Goal: Find specific page/section: Find specific page/section

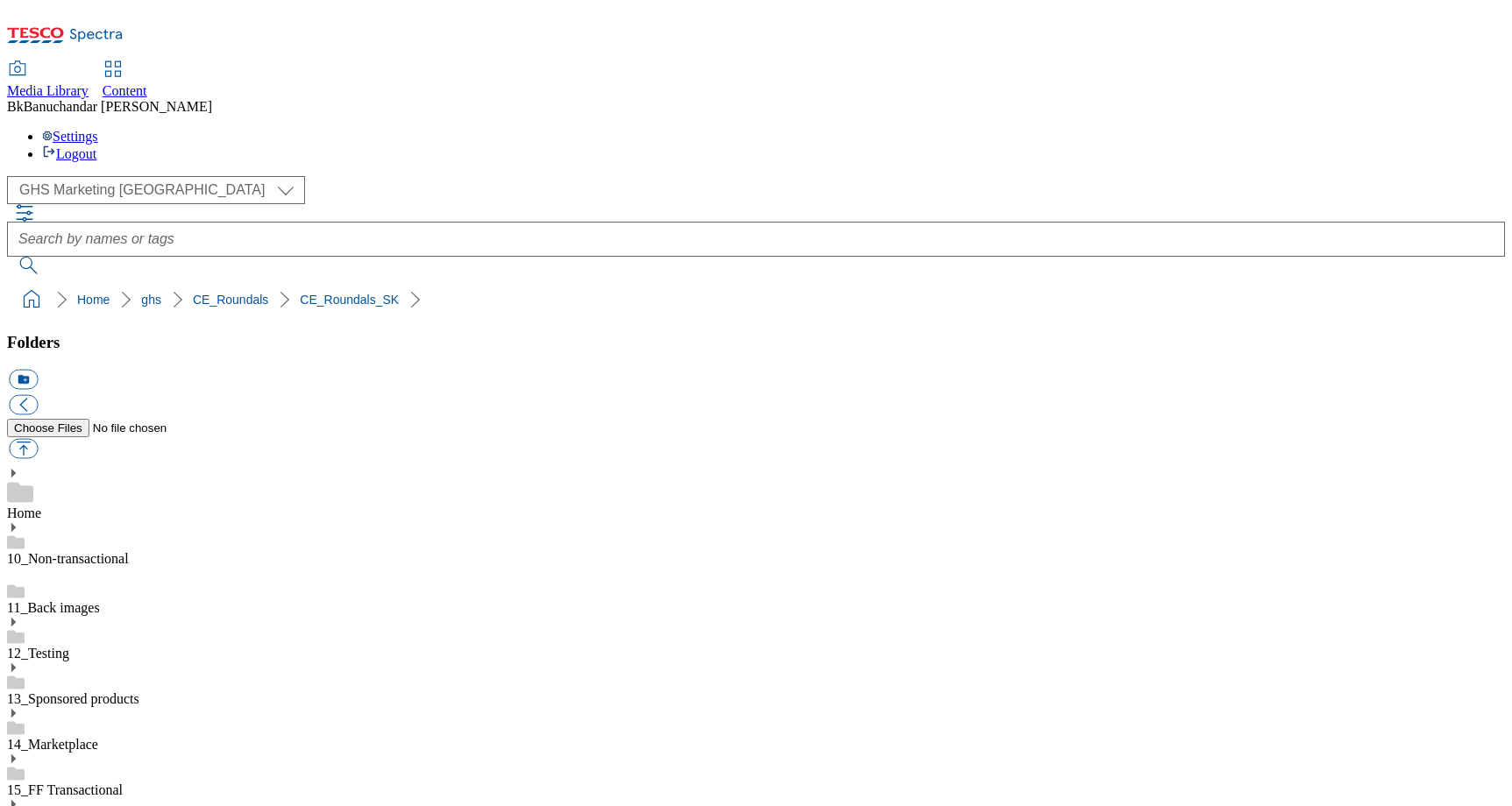
scroll to position [253, 0]
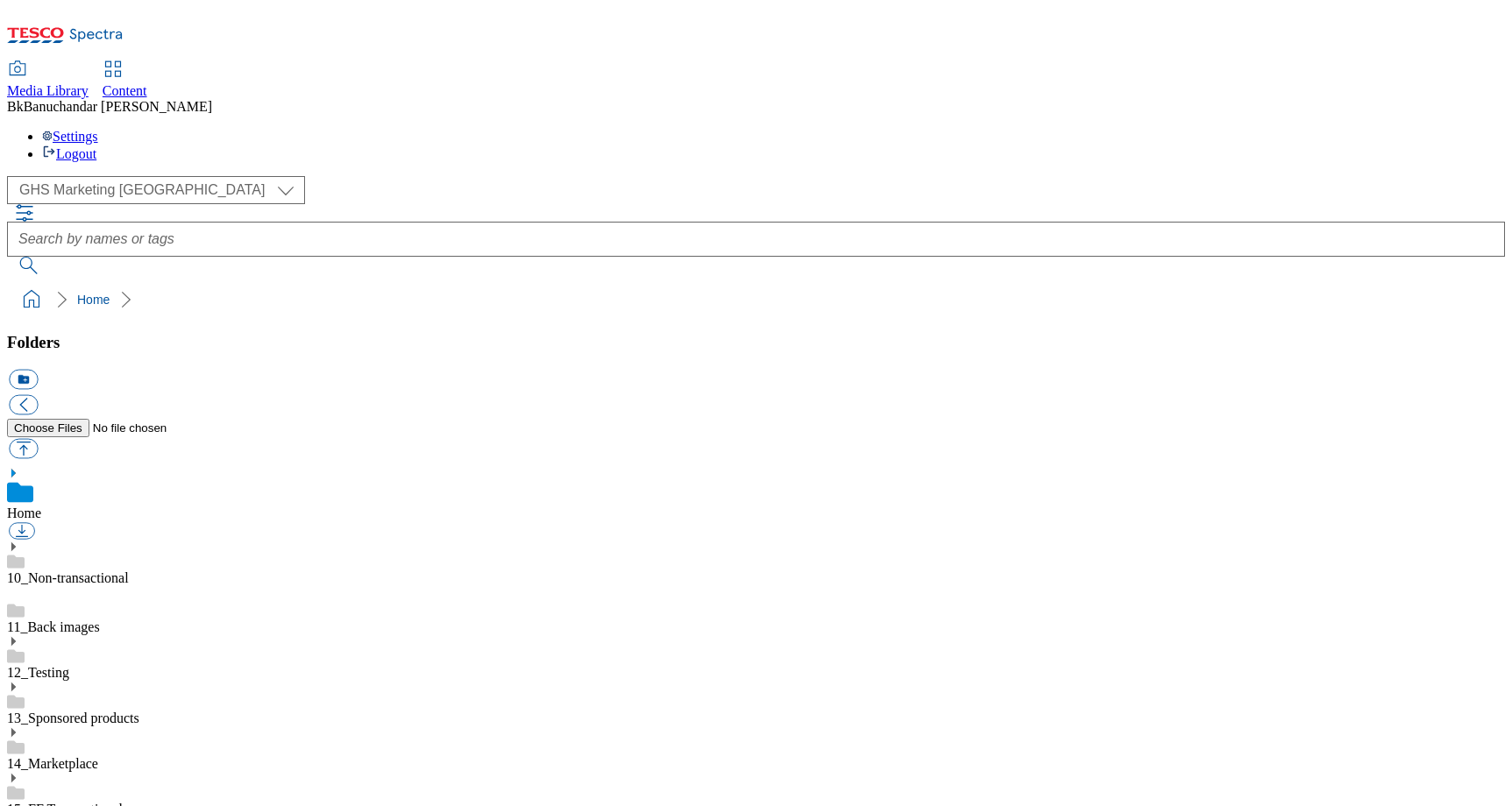
scroll to position [135, 0]
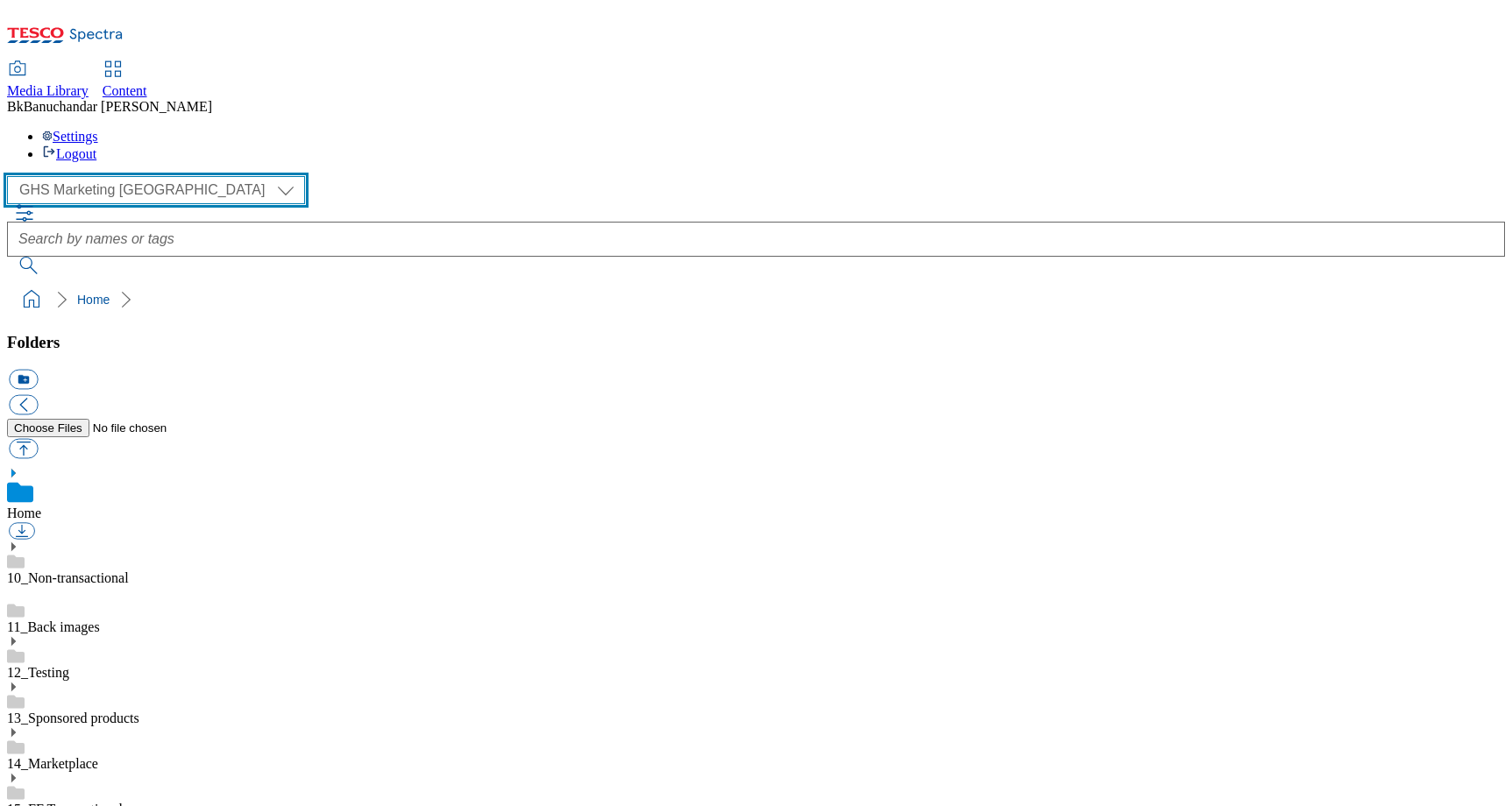
click at [154, 176] on select "GHS Marketing UK iGHS Marketing CE MCA CZ MCA HU MCA SK" at bounding box center [156, 191] width 298 height 28
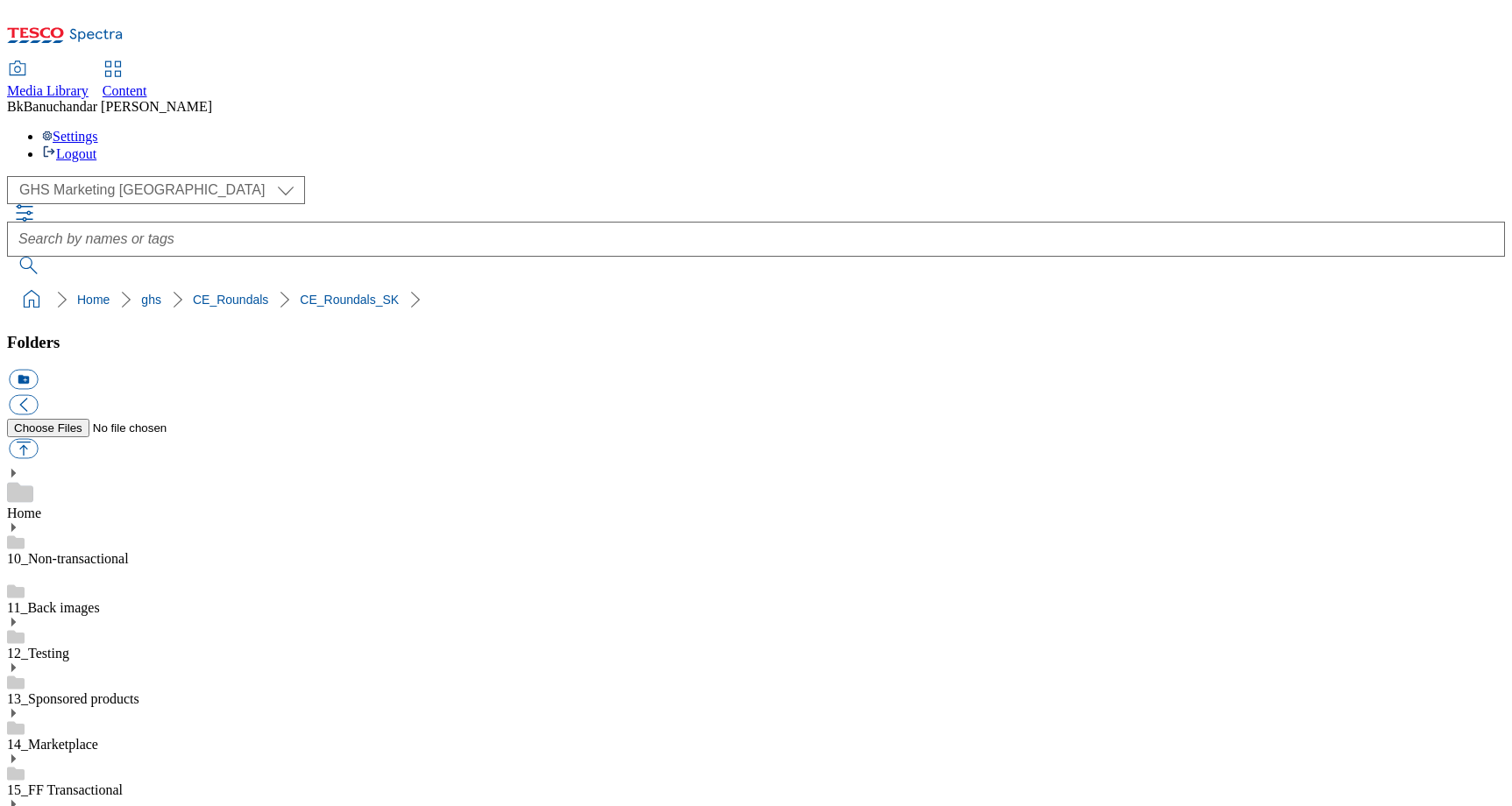
drag, startPoint x: 1048, startPoint y: 546, endPoint x: 1229, endPoint y: 546, distance: 181.0
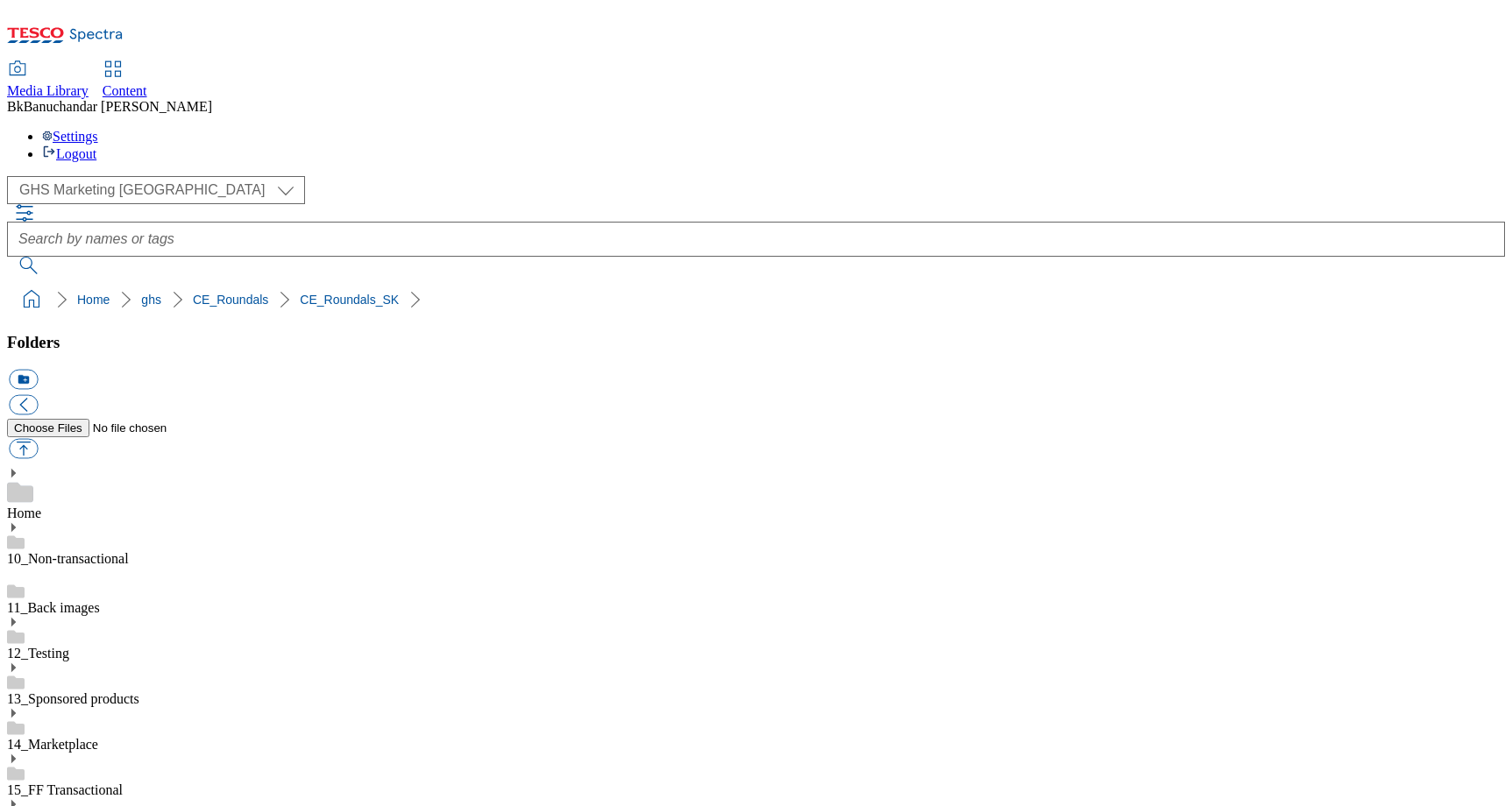
click at [916, 283] on ol "Home ghs CE_Roundals CE_Roundals_SK" at bounding box center [762, 299] width 1487 height 33
